Goal: Find contact information: Find contact information

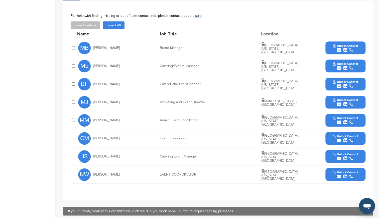
scroll to position [166, 0]
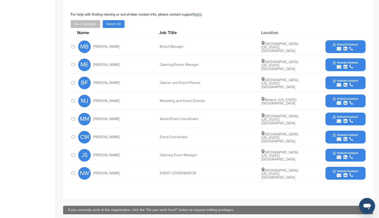
click at [338, 48] on icon "submit" at bounding box center [339, 48] width 5 height 5
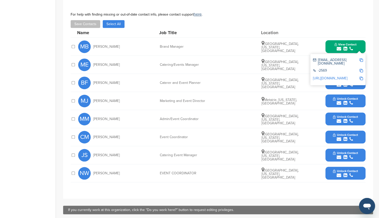
click at [315, 191] on div "**********" at bounding box center [218, 99] width 310 height 199
click at [341, 173] on icon "submit" at bounding box center [339, 175] width 5 height 5
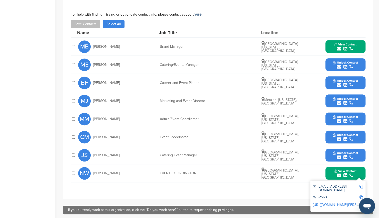
click at [350, 49] on icon "submit" at bounding box center [352, 48] width 4 height 5
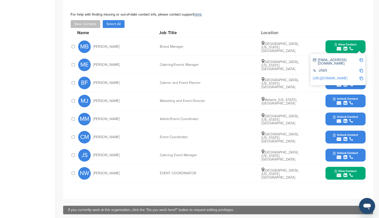
click at [346, 170] on span "View Contact" at bounding box center [346, 171] width 22 height 4
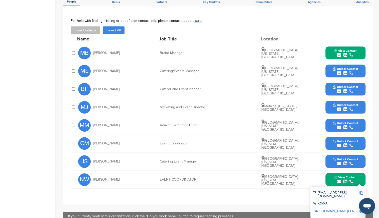
scroll to position [159, 0]
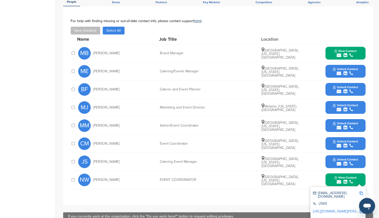
click at [341, 209] on link "[URL][DOMAIN_NAME][PERSON_NAME]" at bounding box center [343, 211] width 61 height 4
click at [362, 50] on button "View Contact" at bounding box center [346, 53] width 34 height 15
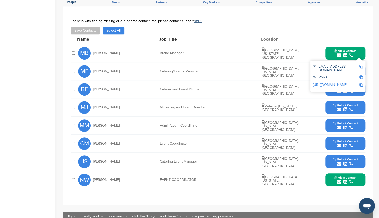
click at [331, 83] on link "[URL][DOMAIN_NAME]" at bounding box center [330, 85] width 35 height 4
click at [30, 77] on div "Home Search My CRM Pitch Board My Pages Analytics Settings Help Center" at bounding box center [27, 55] width 55 height 394
click at [327, 22] on div "For help with finding missing or out-of-date contact info, please contact suppo…" at bounding box center [218, 21] width 295 height 4
click at [379, 21] on div "You have reached your monthly limit. Please upgrade to access more. Upgrade on …" at bounding box center [221, 55] width 316 height 394
click at [376, 27] on div "You have reached your monthly limit. Please upgrade to access more. Upgrade on …" at bounding box center [221, 55] width 316 height 394
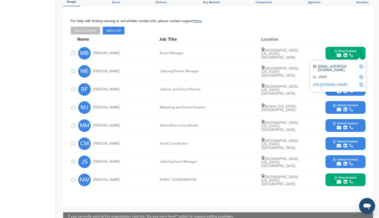
click at [26, 91] on div "Home Search My CRM Pitch Board My Pages Analytics Settings Help Center" at bounding box center [27, 55] width 55 height 394
click at [276, 24] on div "For help with finding missing or out-of-date contact info, please contact suppo…" at bounding box center [218, 27] width 295 height 16
